Goal: Find specific page/section: Find specific page/section

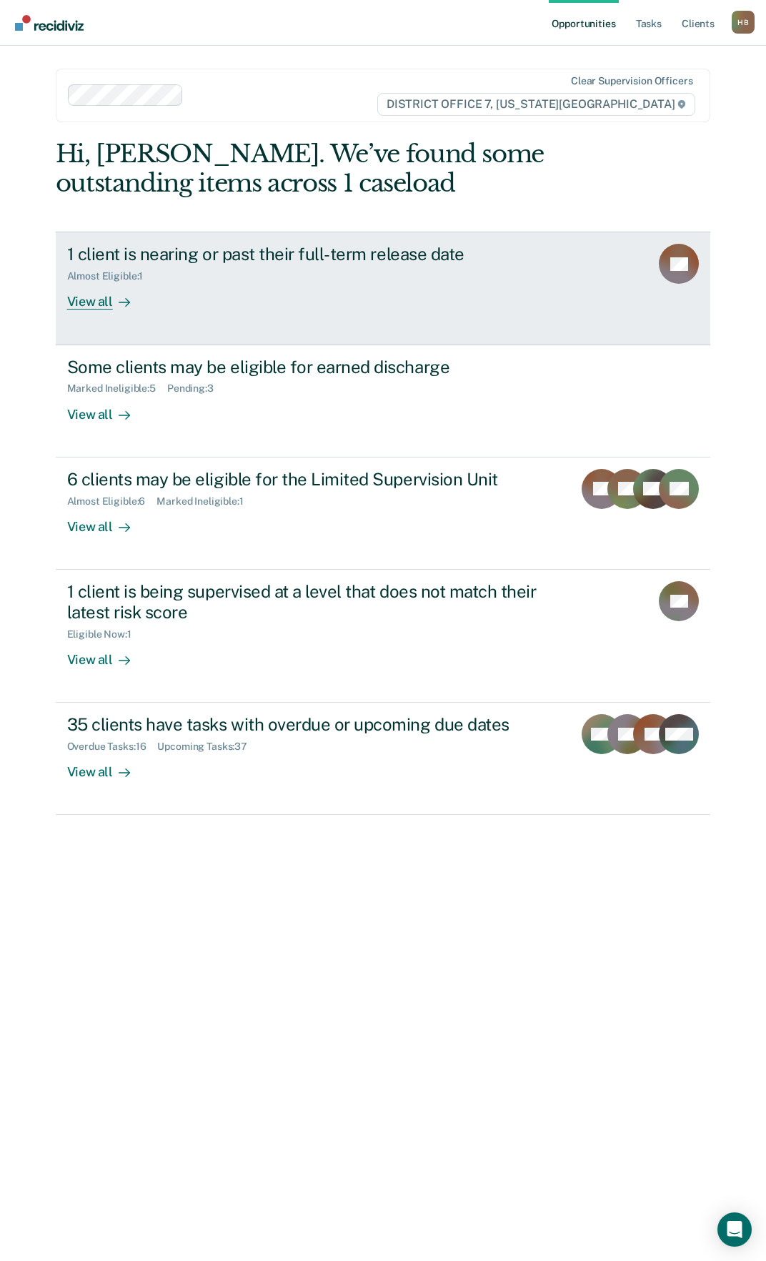
click at [84, 304] on div "View all" at bounding box center [107, 296] width 80 height 28
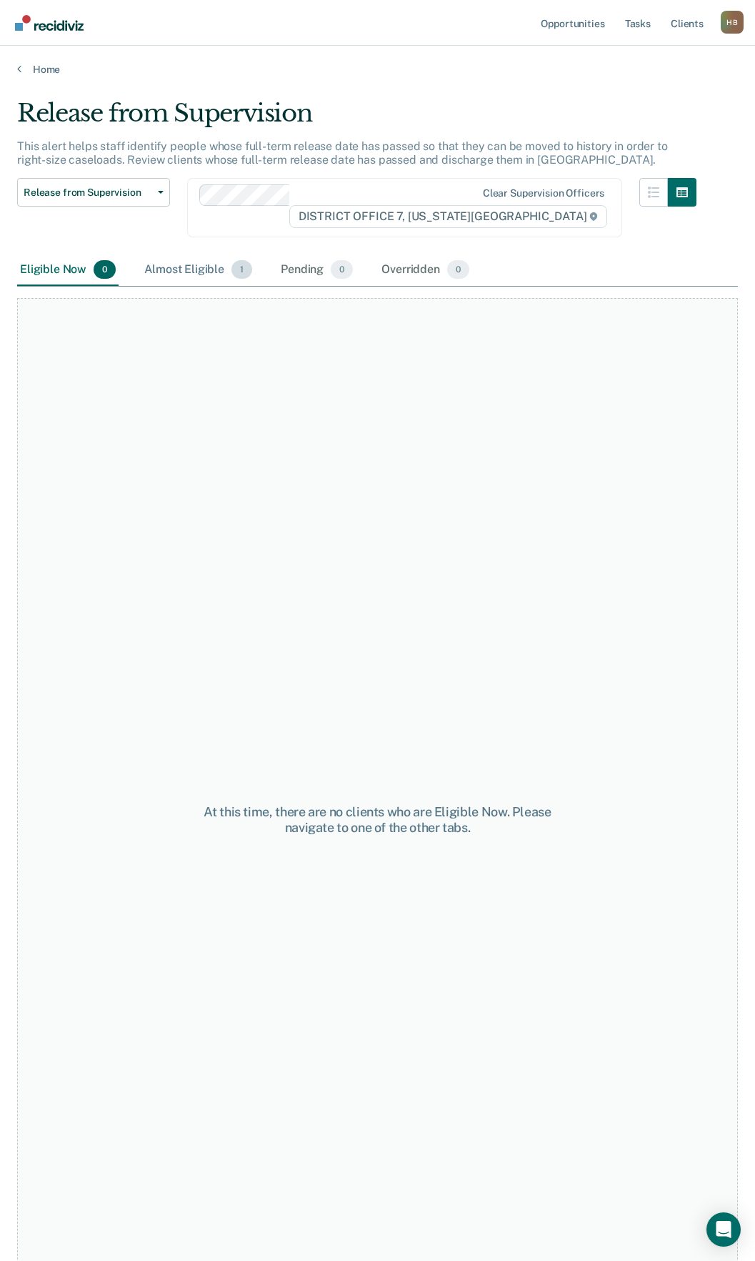
click at [198, 273] on div "Almost Eligible 1" at bounding box center [198, 269] width 114 height 31
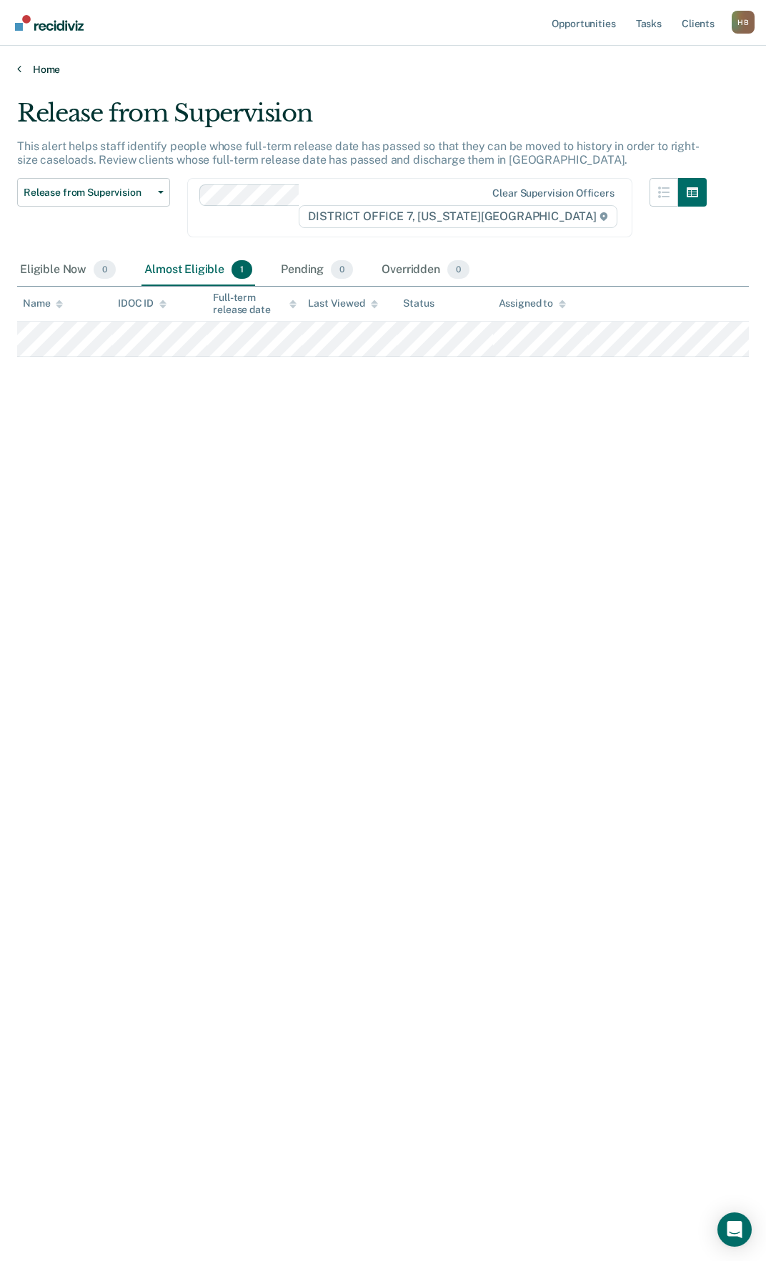
click at [34, 66] on link "Home" at bounding box center [383, 69] width 732 height 13
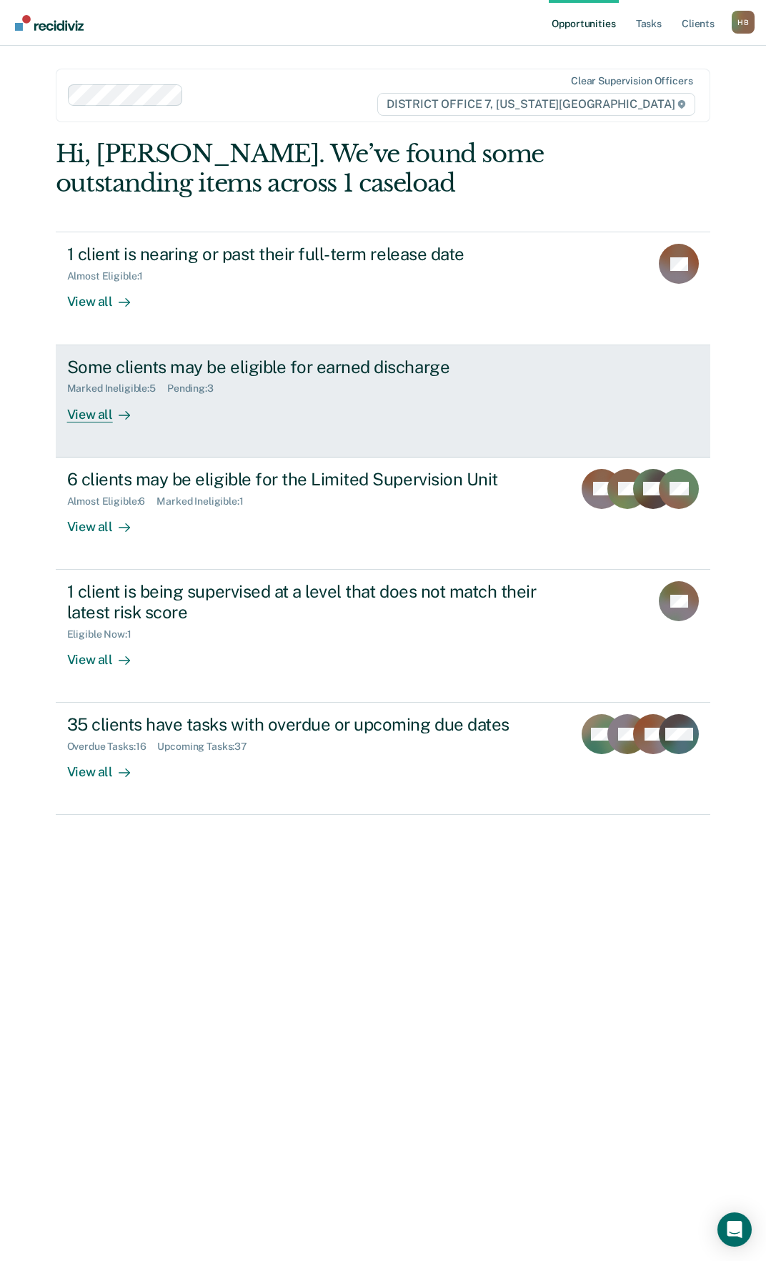
click at [97, 411] on div "View all" at bounding box center [107, 408] width 80 height 28
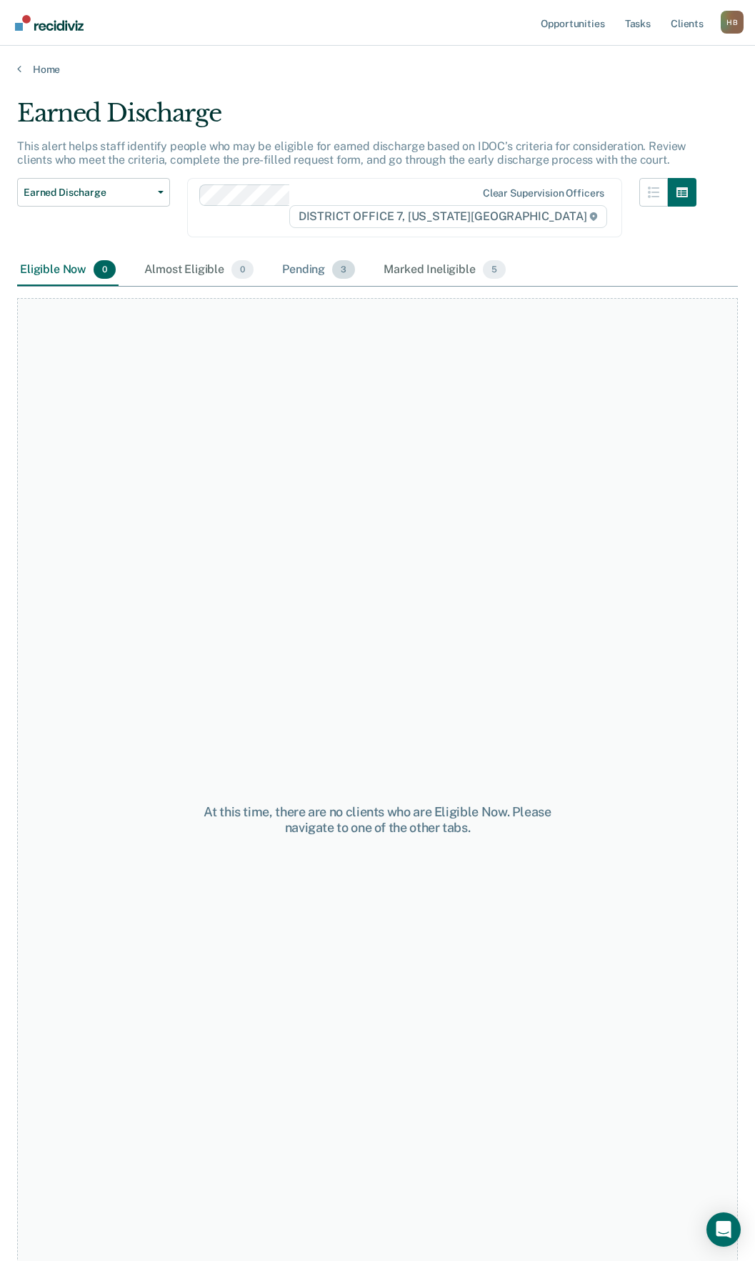
click at [310, 267] on div "Pending 3" at bounding box center [318, 269] width 79 height 31
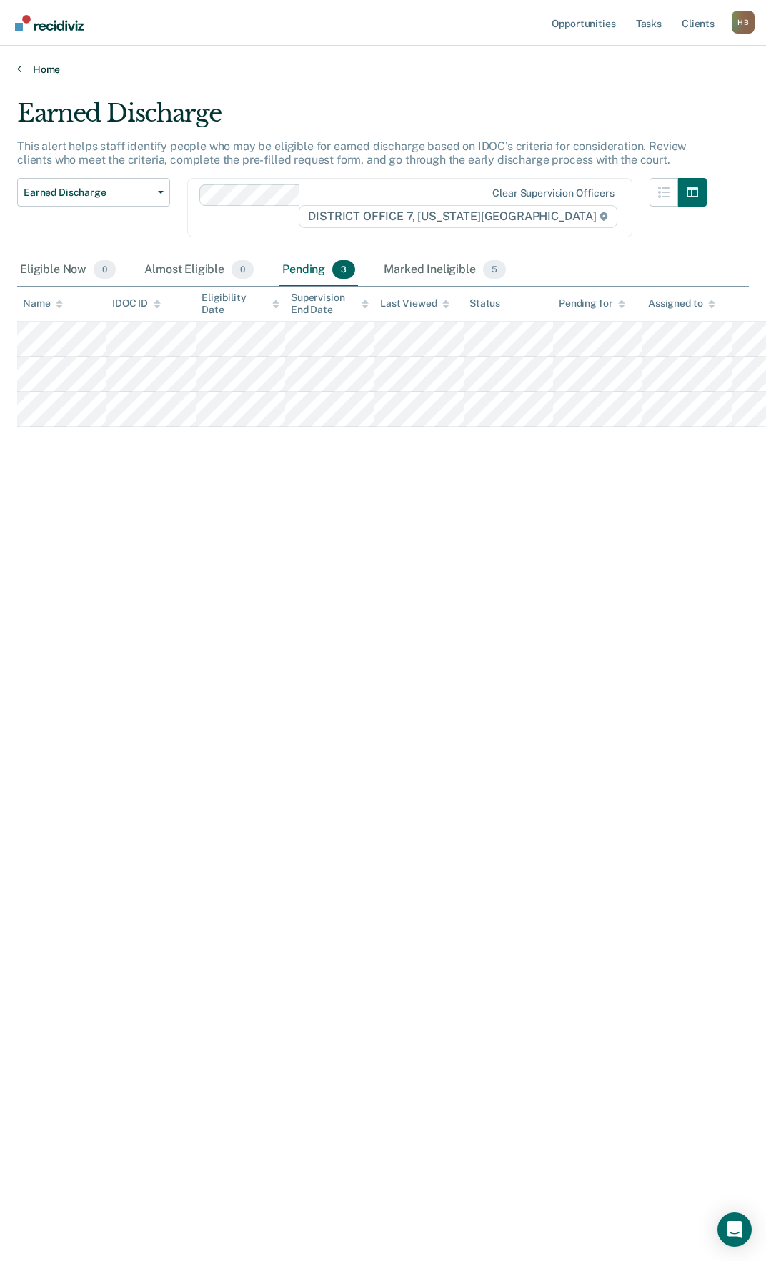
click at [32, 67] on link "Home" at bounding box center [383, 69] width 732 height 13
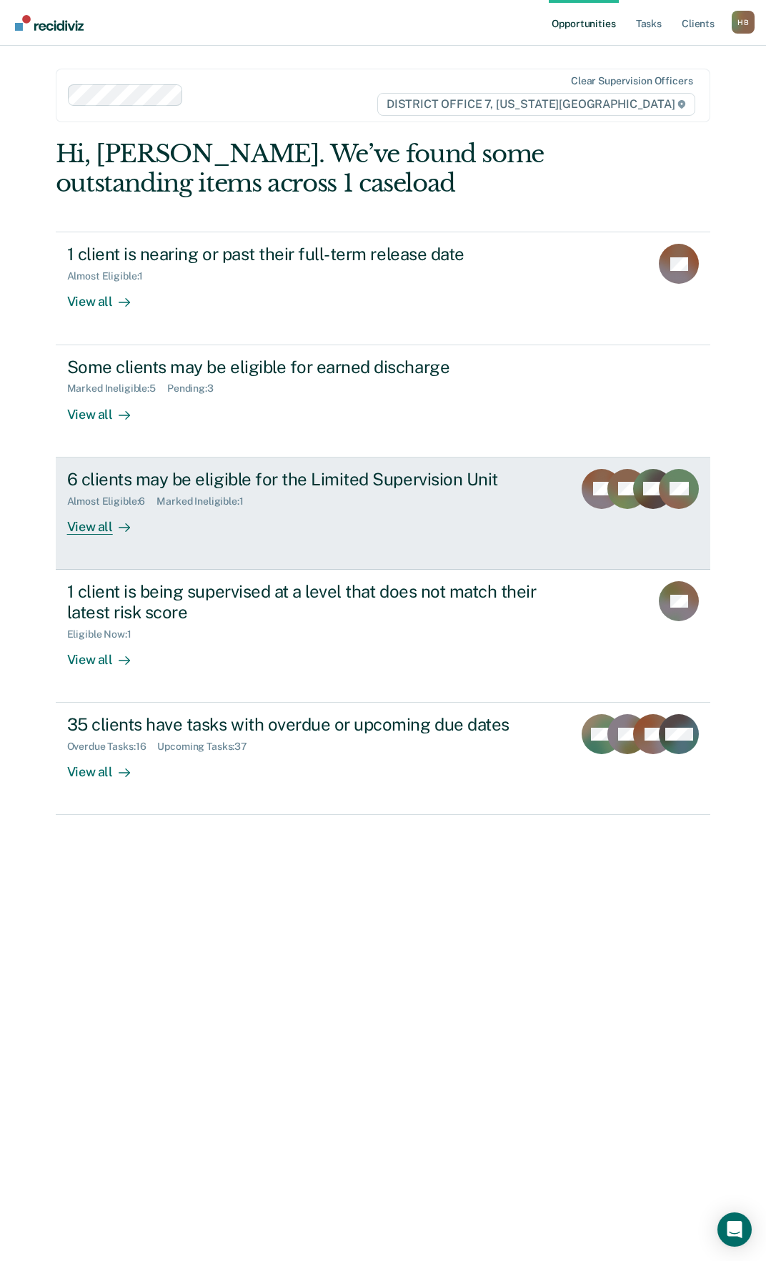
click at [85, 532] on div "View all" at bounding box center [107, 521] width 80 height 28
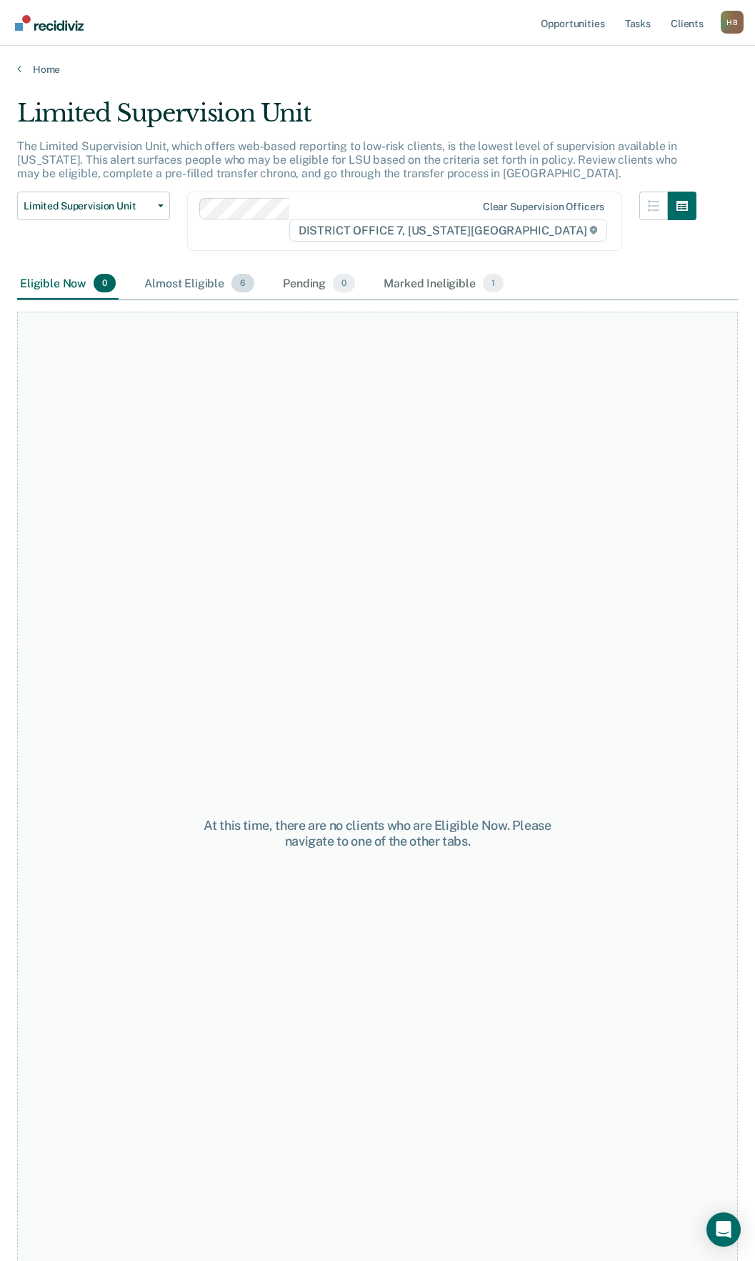
click at [187, 279] on div "Almost Eligible 6" at bounding box center [199, 283] width 116 height 31
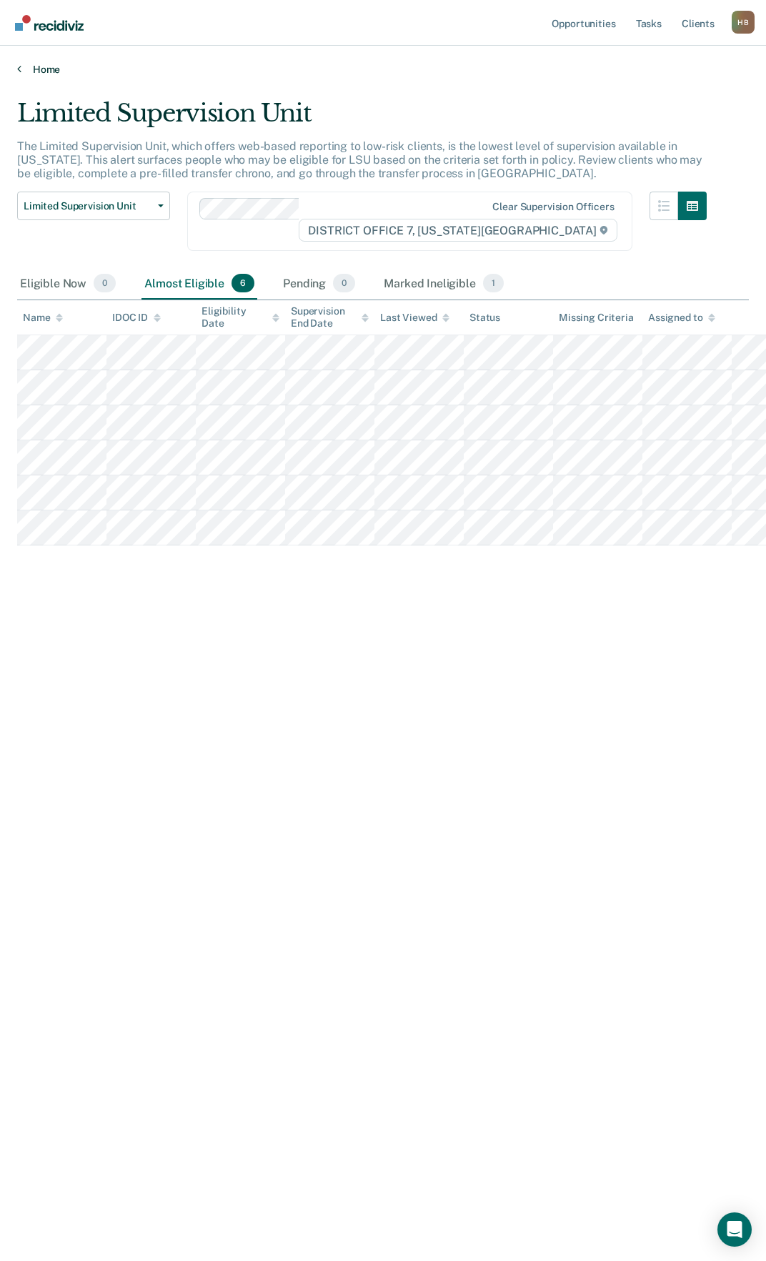
click at [36, 66] on link "Home" at bounding box center [383, 69] width 732 height 13
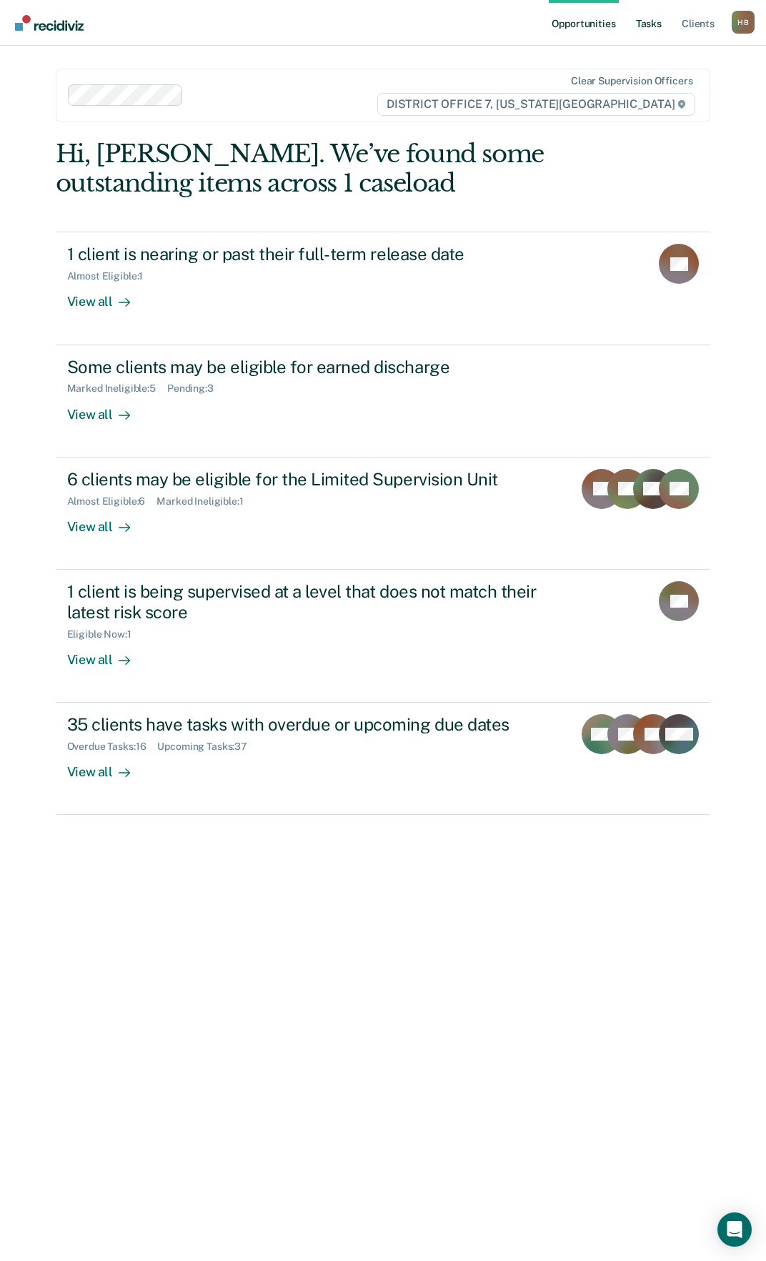
click at [660, 26] on link "Tasks" at bounding box center [648, 23] width 31 height 46
